Goal: Task Accomplishment & Management: Manage account settings

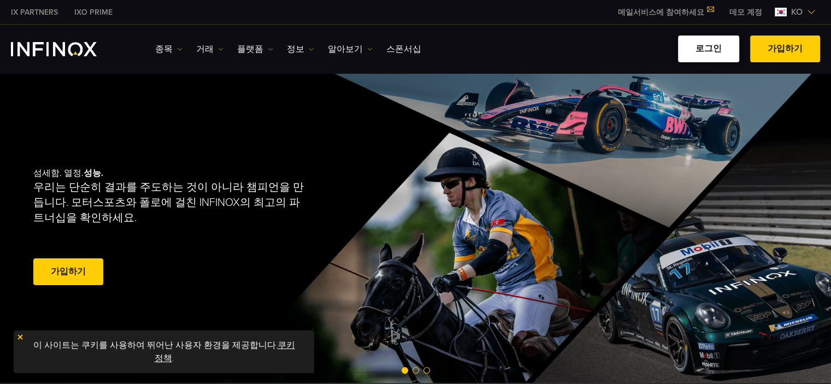
click at [721, 47] on link "로그인" at bounding box center [708, 48] width 61 height 27
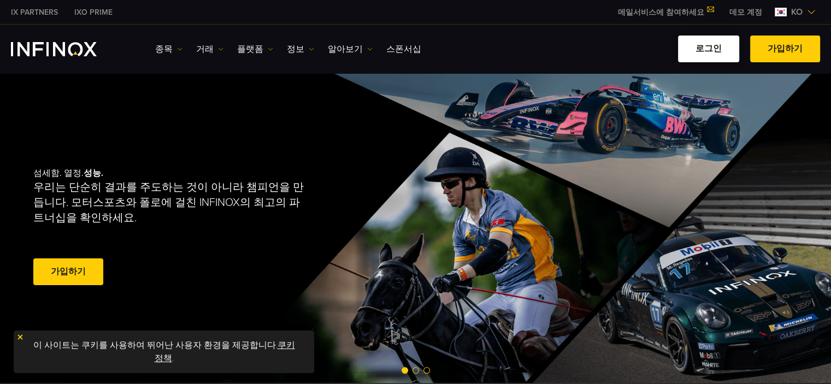
click at [721, 47] on link "로그인" at bounding box center [708, 48] width 61 height 27
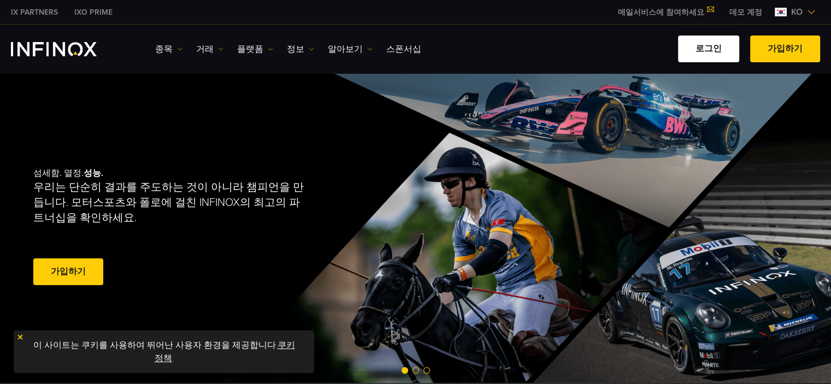
click at [721, 47] on link "로그인" at bounding box center [708, 48] width 61 height 27
